Goal: Check status

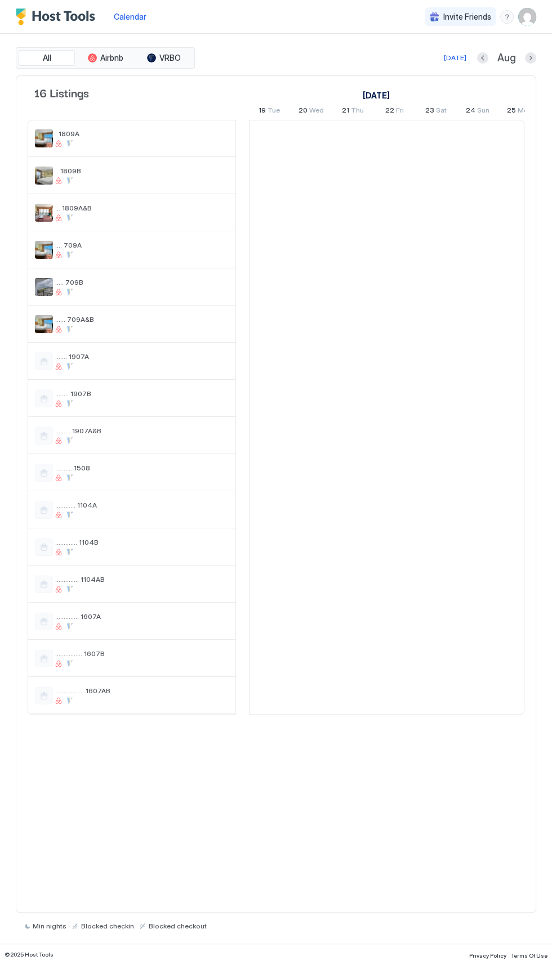
scroll to position [0, 625]
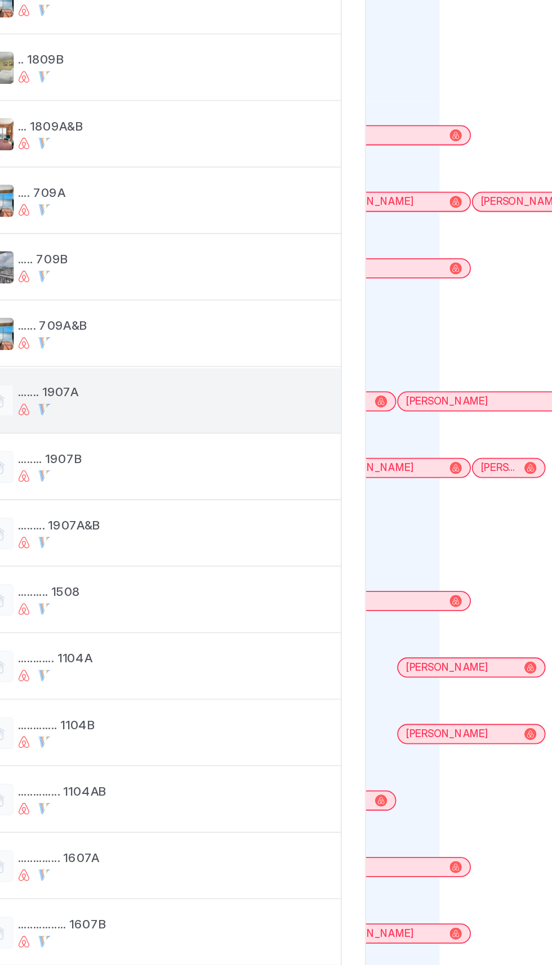
click at [46, 359] on div at bounding box center [44, 361] width 18 height 18
click at [46, 365] on div at bounding box center [44, 361] width 18 height 18
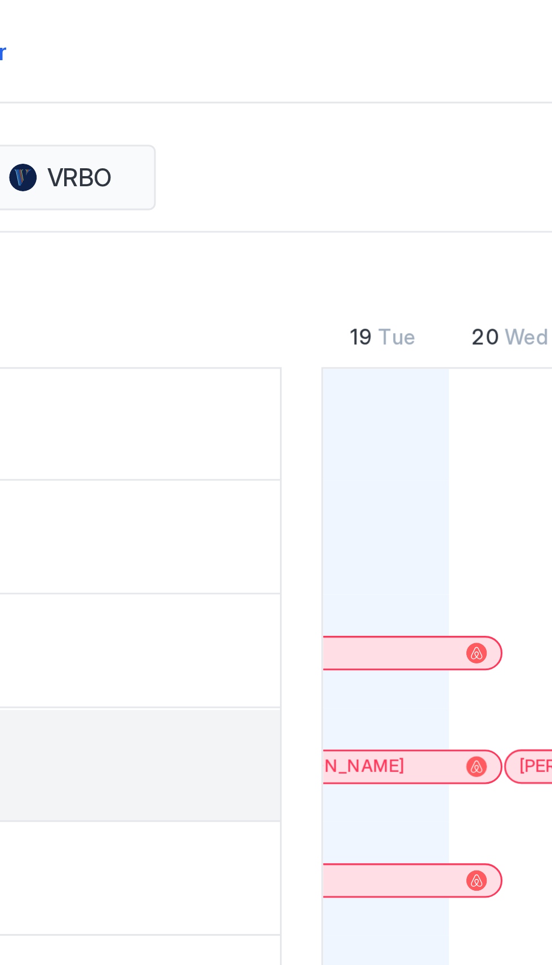
click at [190, 267] on div ".... 709A" at bounding box center [131, 250] width 207 height 36
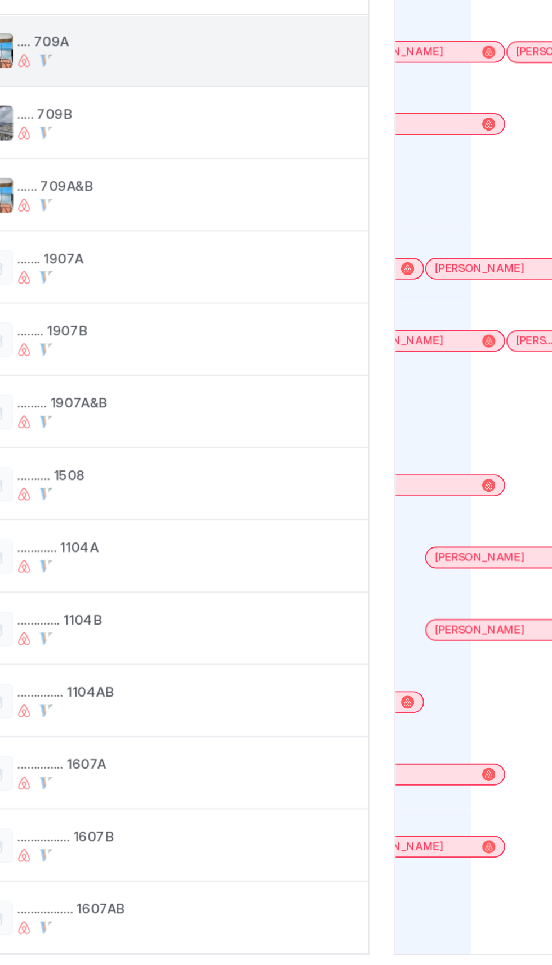
scroll to position [0, 0]
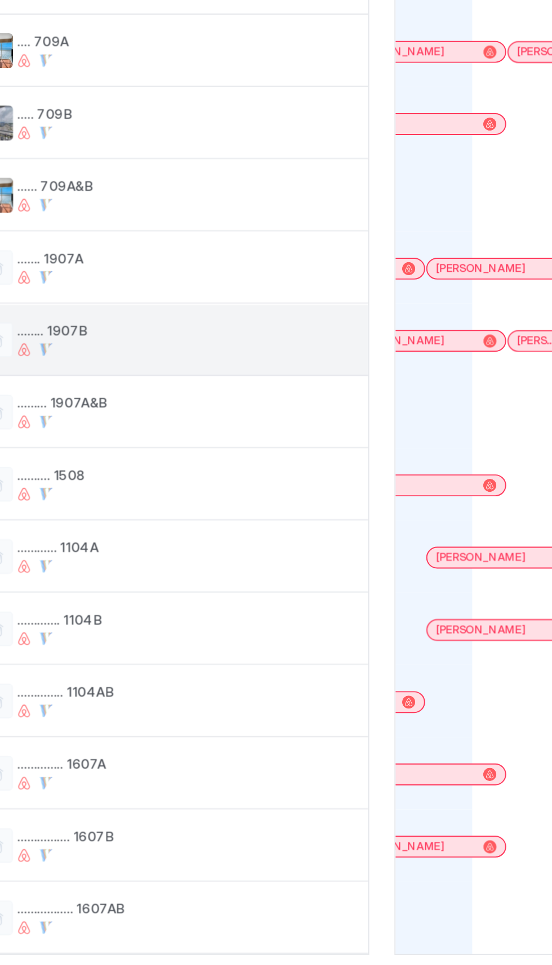
click at [50, 409] on div "........ 1907B" at bounding box center [131, 398] width 207 height 36
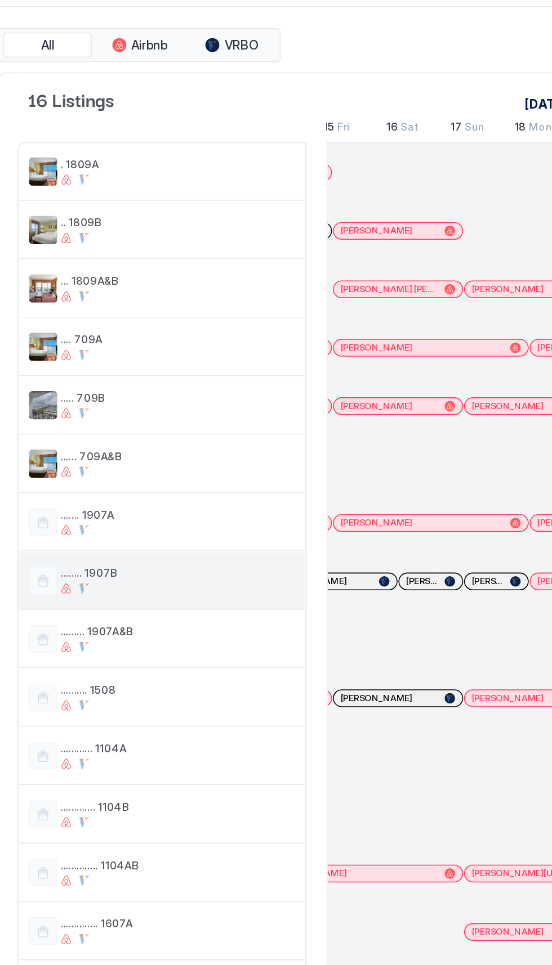
scroll to position [0, 470]
